Goal: Task Accomplishment & Management: Use online tool/utility

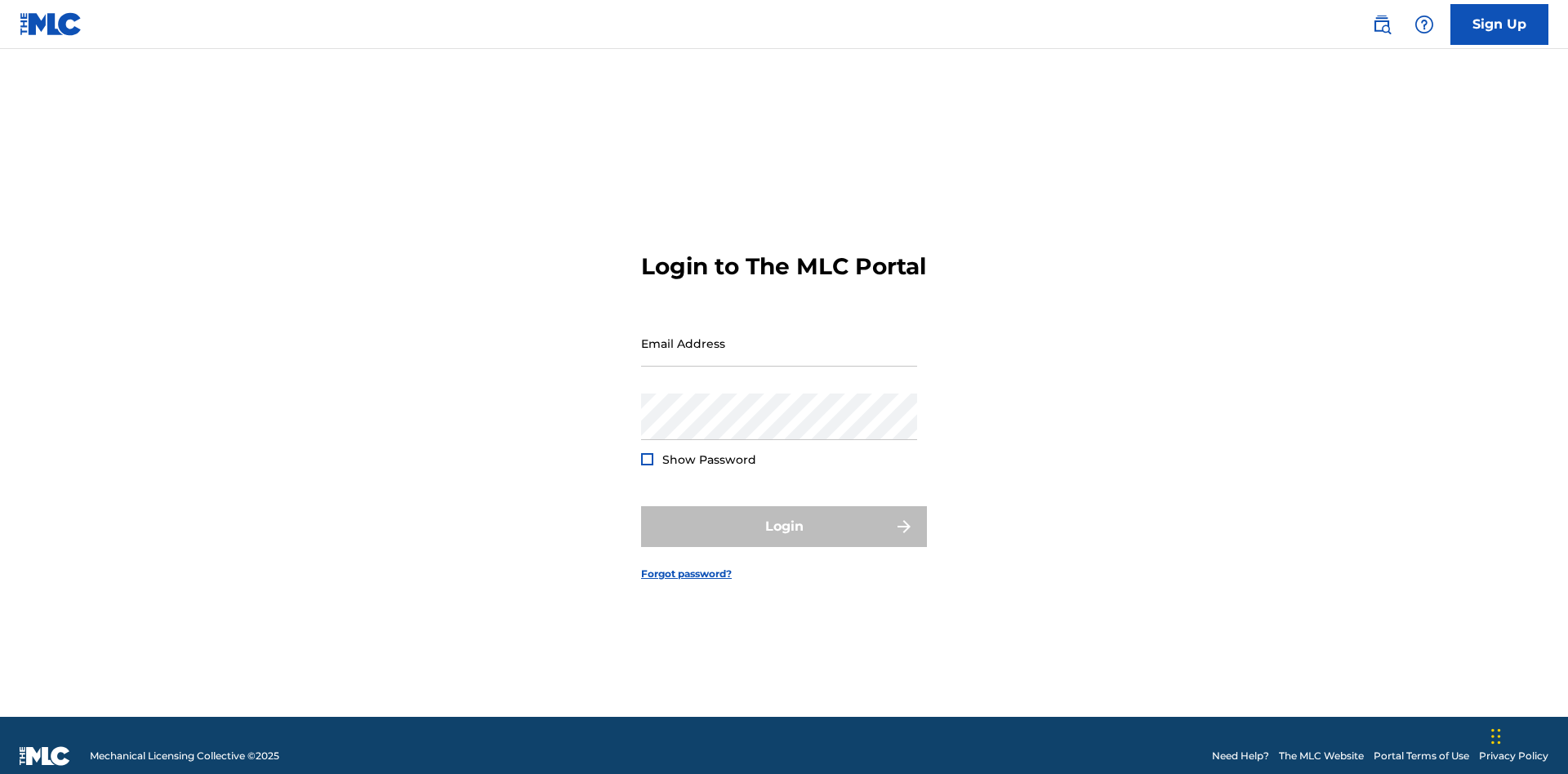
scroll to position [22, 0]
click at [779, 335] on input "Email Address" at bounding box center [779, 343] width 276 height 46
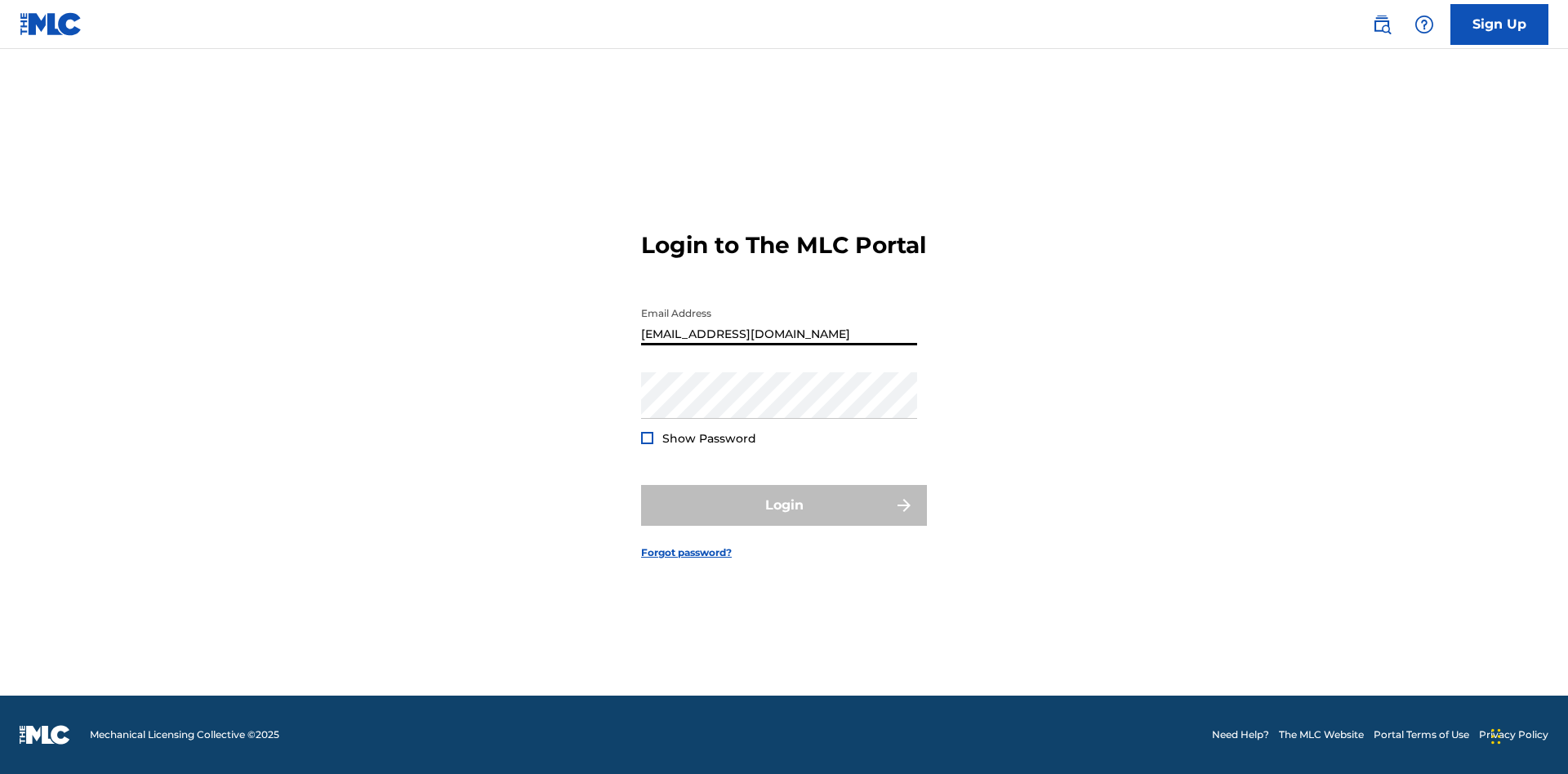
type input "[EMAIL_ADDRESS][DOMAIN_NAME]"
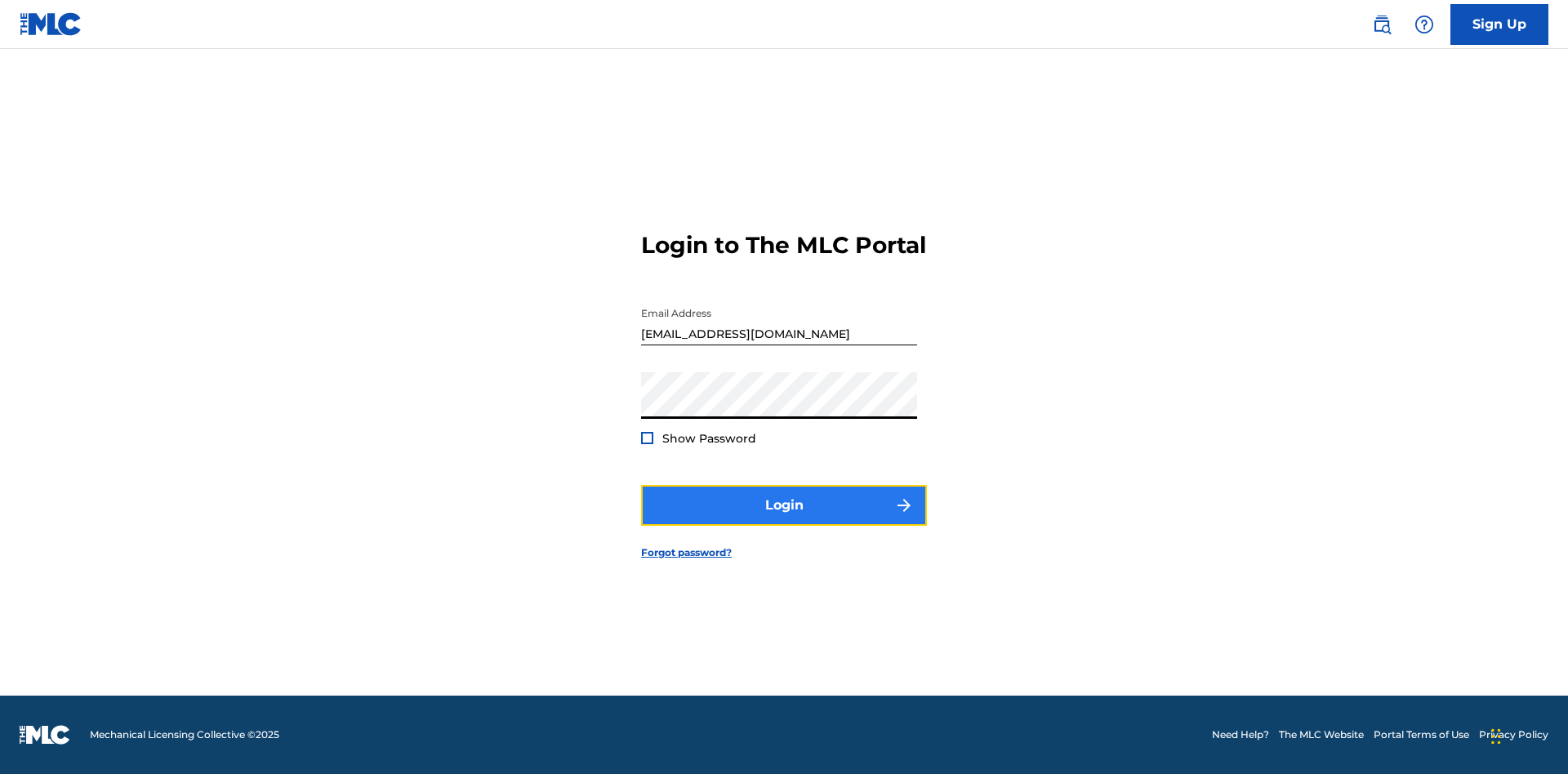
click at [784, 519] on button "Login" at bounding box center [784, 505] width 286 height 41
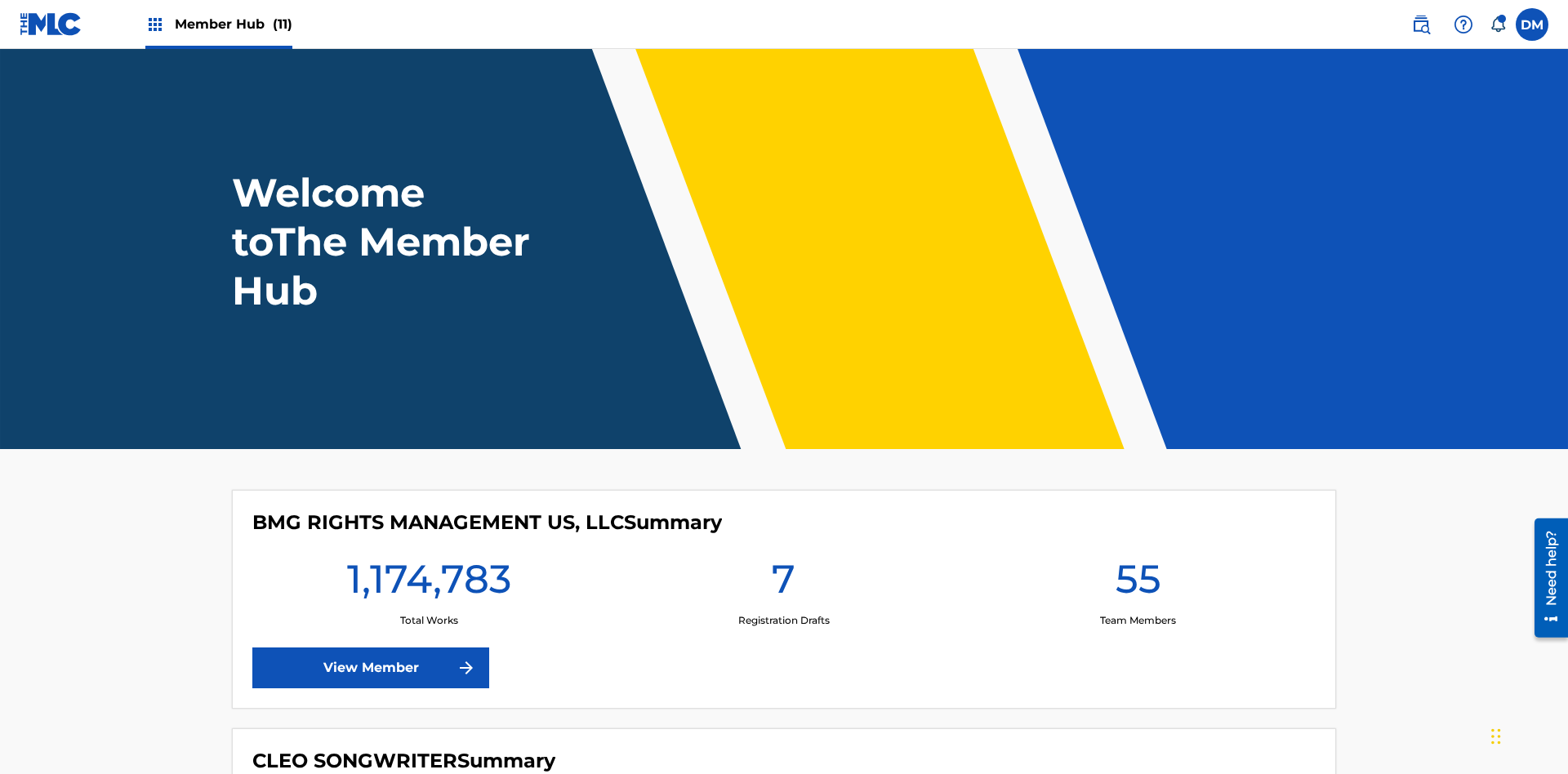
click at [233, 24] on span "Member Hub (11)" at bounding box center [234, 24] width 118 height 19
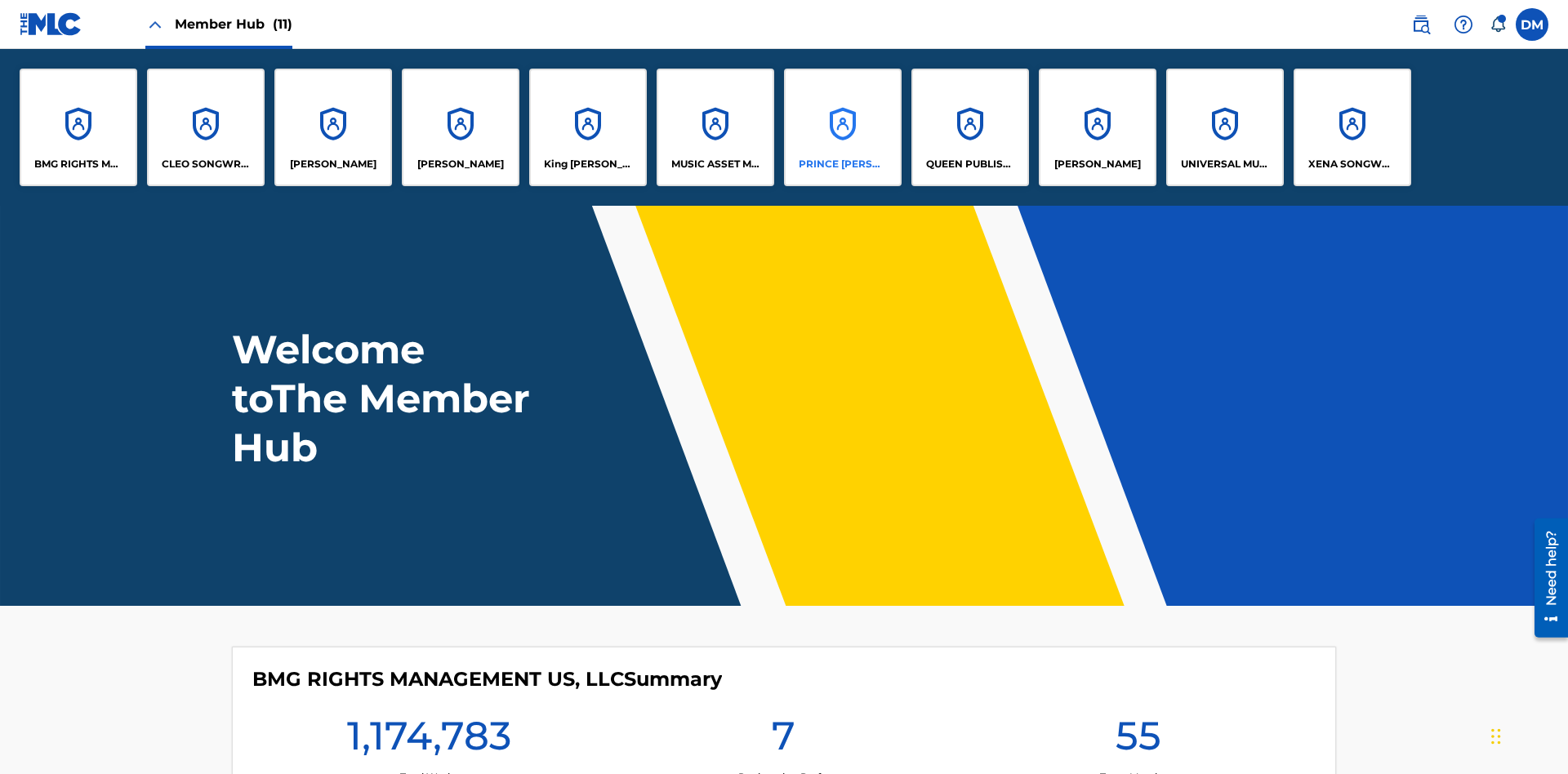
click at [842, 164] on p "PRINCE MCTESTERSON" at bounding box center [842, 164] width 89 height 15
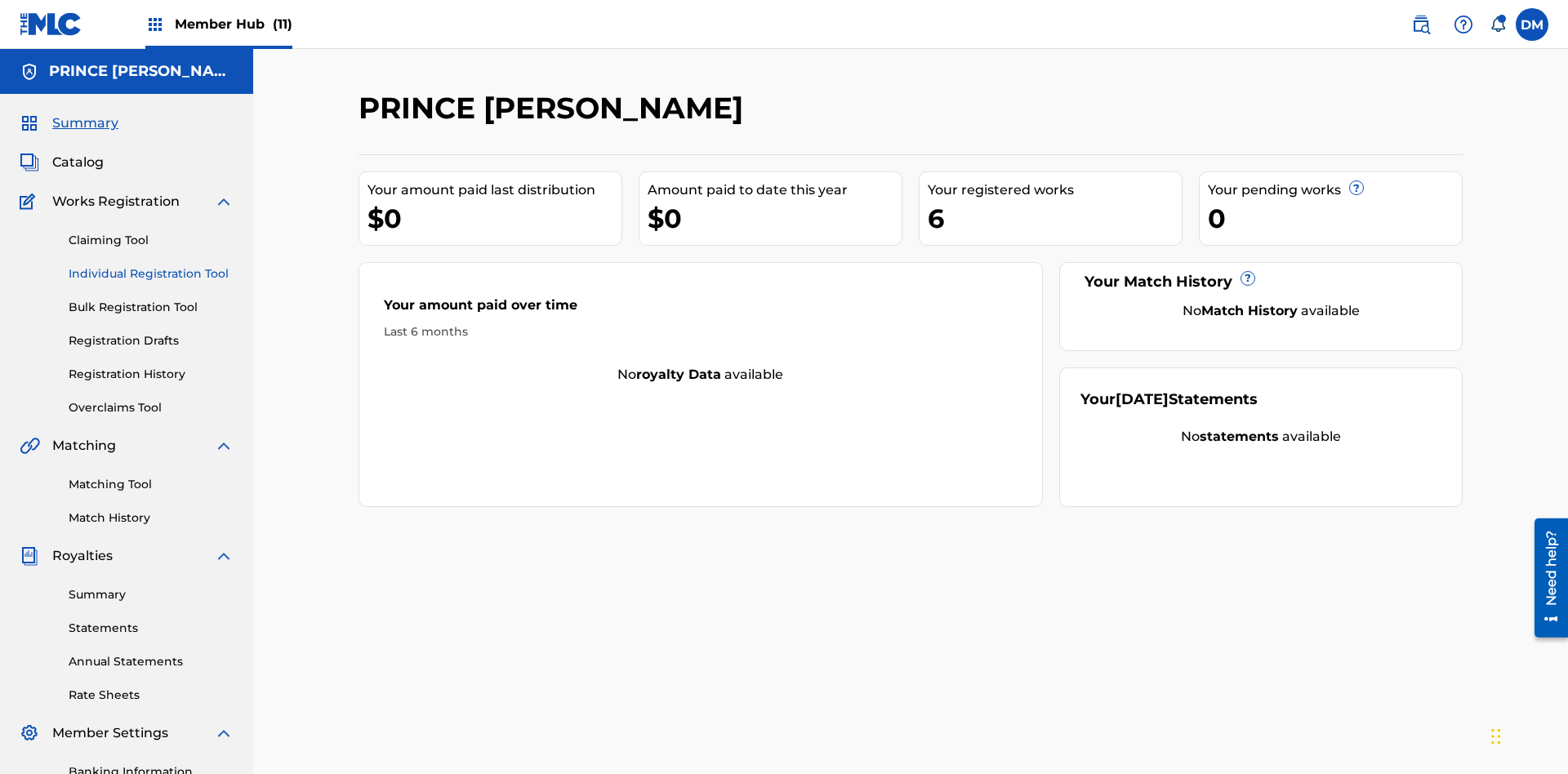
click at [151, 265] on link "Individual Registration Tool" at bounding box center [151, 273] width 165 height 17
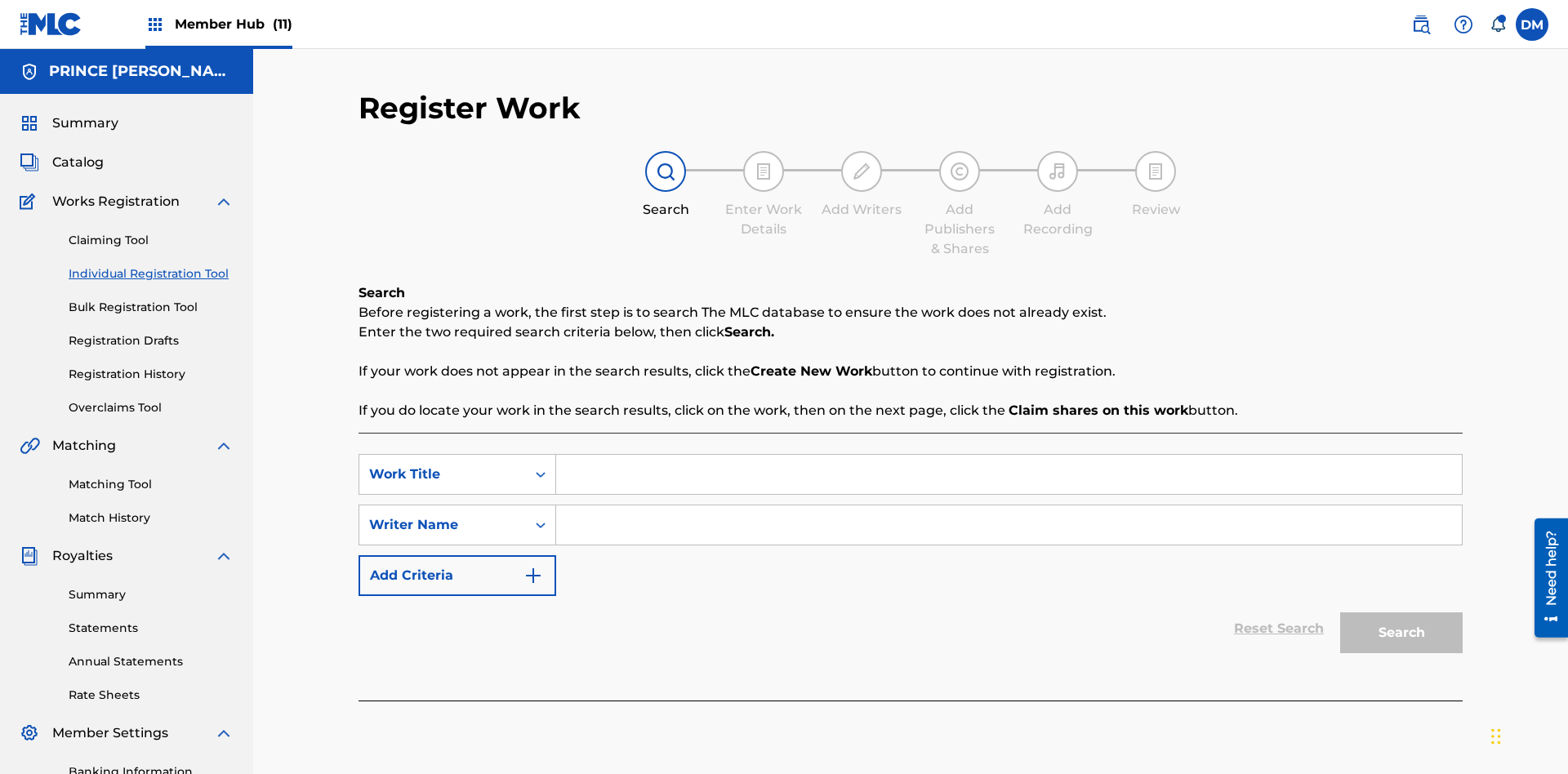
click at [1009, 454] on input "Search Form" at bounding box center [1008, 474] width 905 height 39
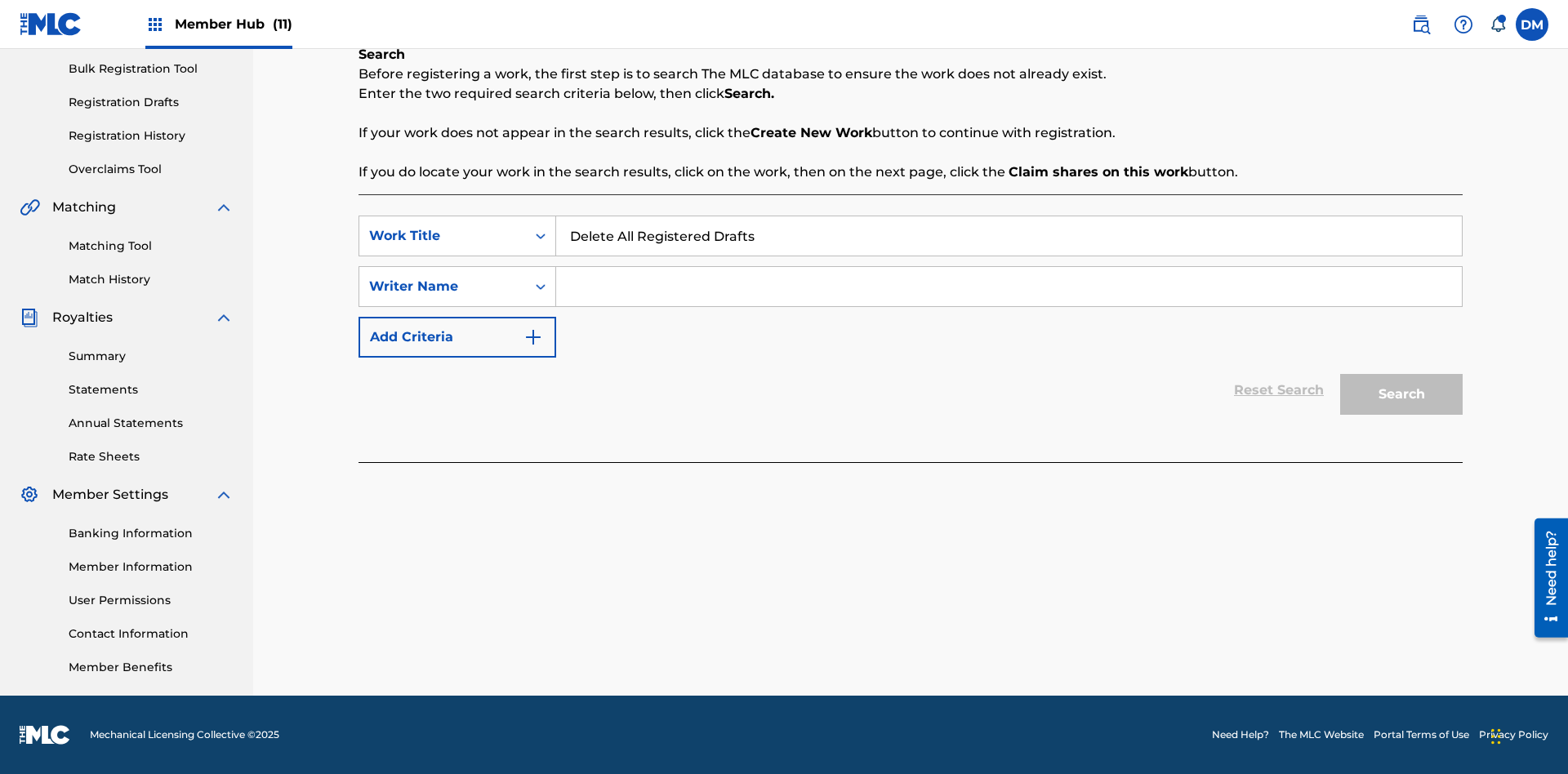
type input "Delete All Registered Drafts"
click at [1009, 286] on input "Search Form" at bounding box center [1008, 286] width 905 height 39
type input "QWERTYUIOP"
click at [1402, 394] on button "Search" at bounding box center [1402, 394] width 123 height 41
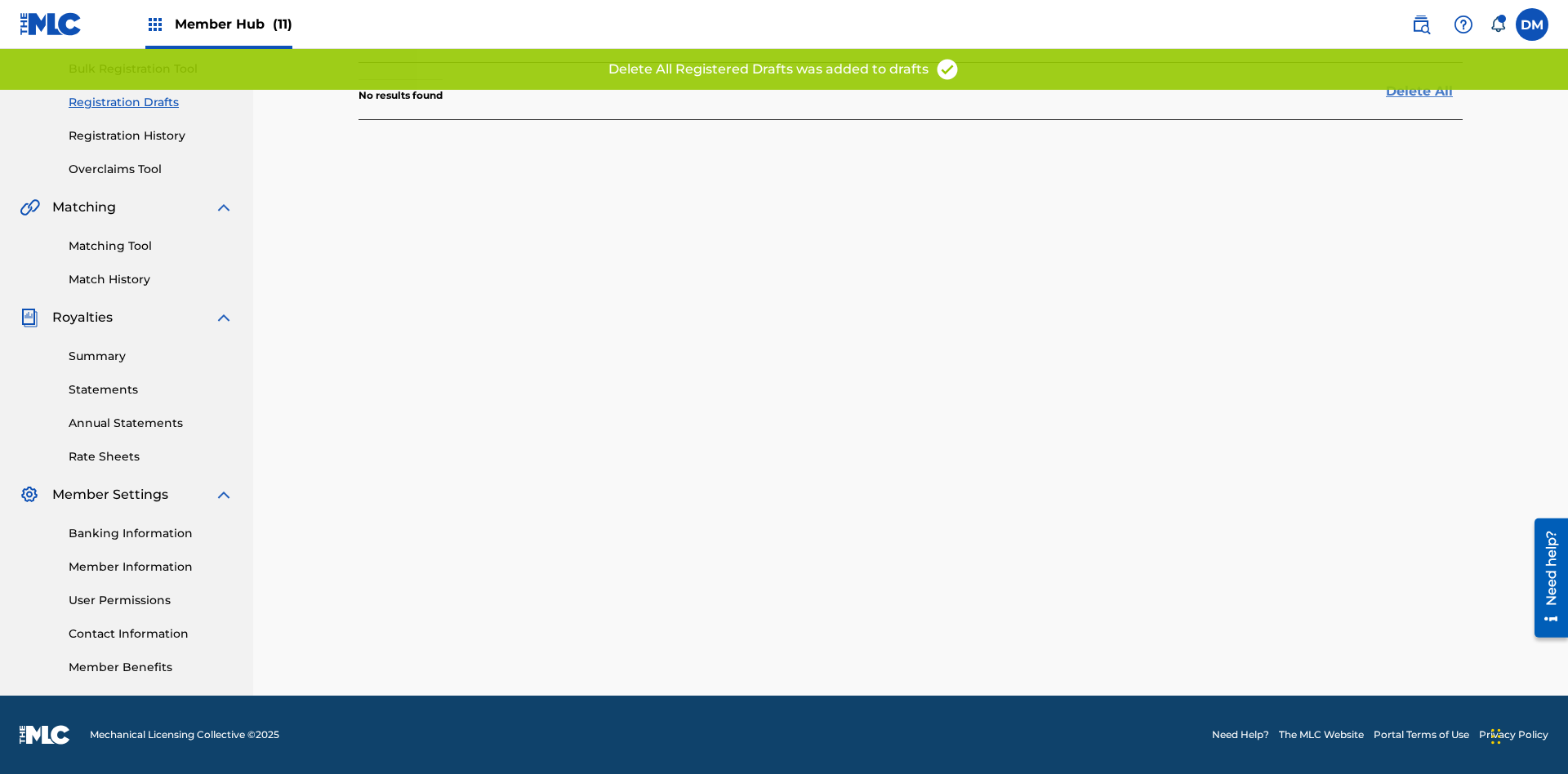
click at [1425, 101] on link "Delete All" at bounding box center [1424, 92] width 77 height 20
